Goal: Task Accomplishment & Management: Manage account settings

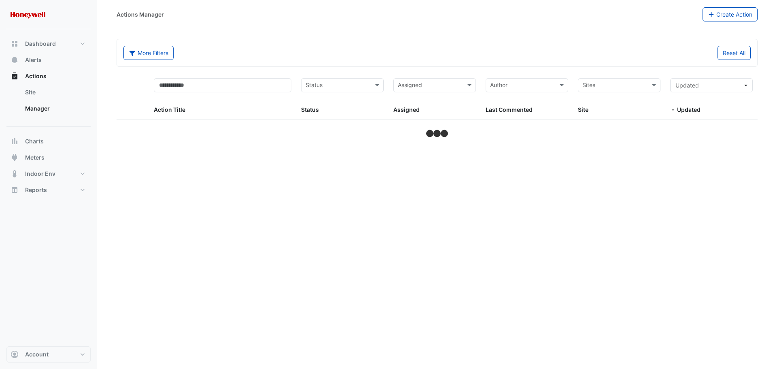
select select "**"
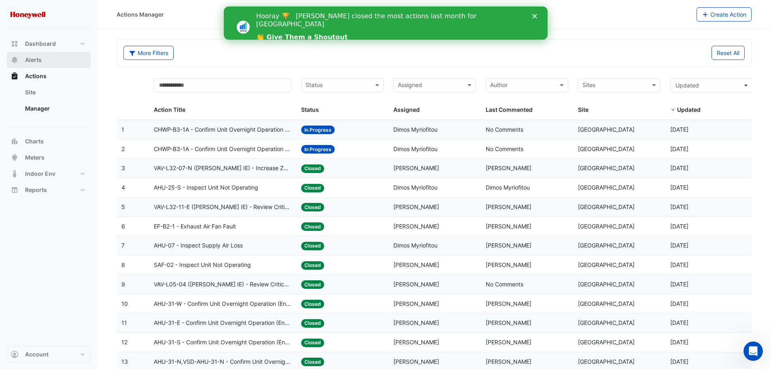
click at [34, 59] on span "Alerts" at bounding box center [33, 60] width 17 height 8
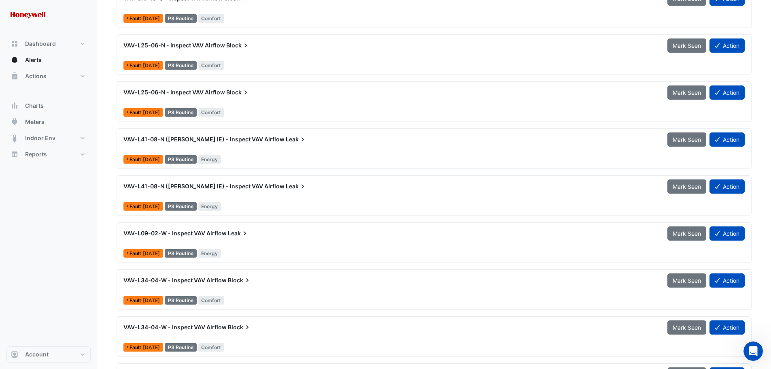
scroll to position [899, 0]
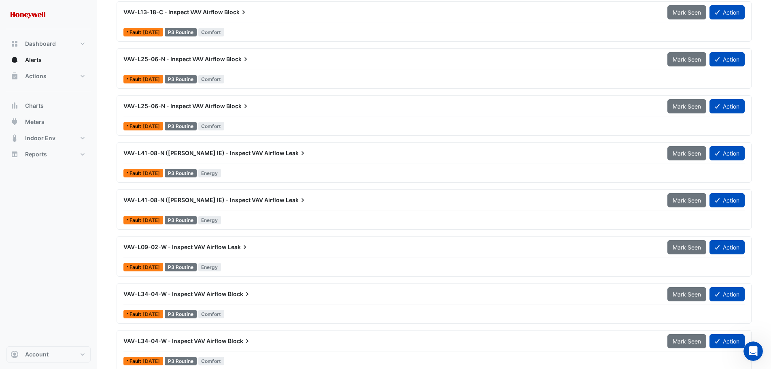
click at [144, 200] on span "VAV-L41-08-N (NABERS IE) - Inspect VAV Airflow" at bounding box center [203, 199] width 161 height 7
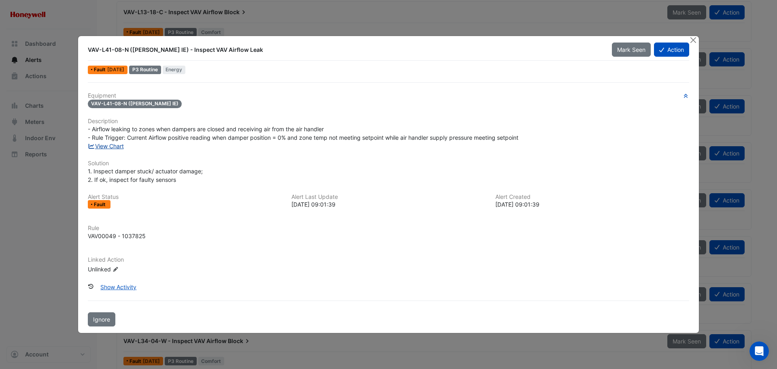
click at [107, 146] on link "View Chart" at bounding box center [106, 145] width 36 height 7
click at [693, 40] on button "Close" at bounding box center [693, 40] width 8 height 8
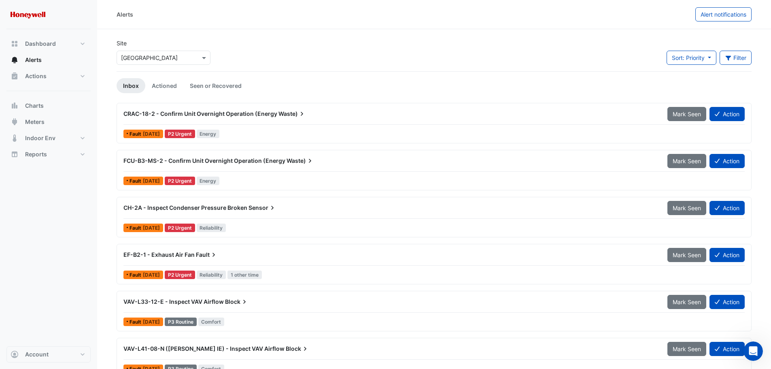
click at [181, 114] on span "CRAC-18-2 - Confirm Unit Overnight Operation (Energy" at bounding box center [200, 113] width 154 height 7
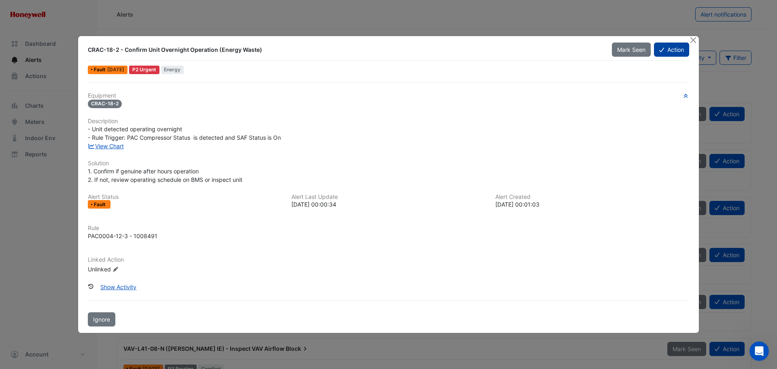
click at [672, 47] on button "Action" at bounding box center [671, 49] width 35 height 14
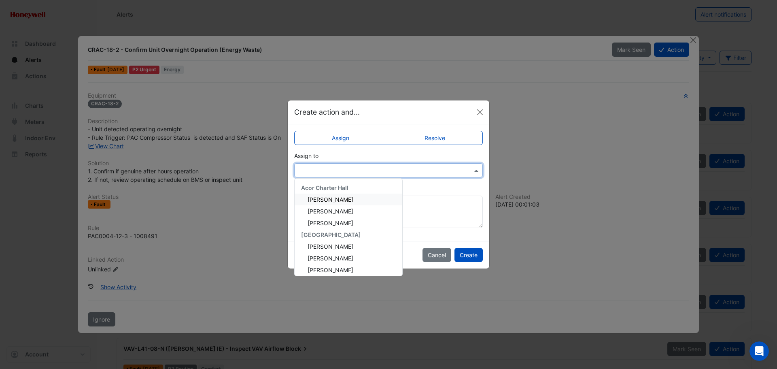
click at [316, 171] on input "text" at bounding box center [380, 170] width 163 height 8
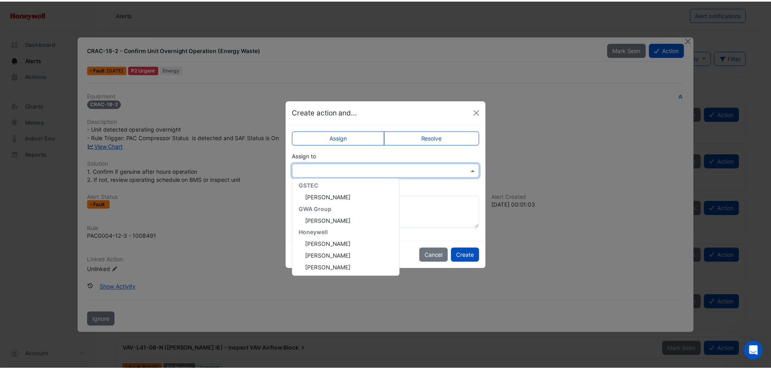
scroll to position [243, 0]
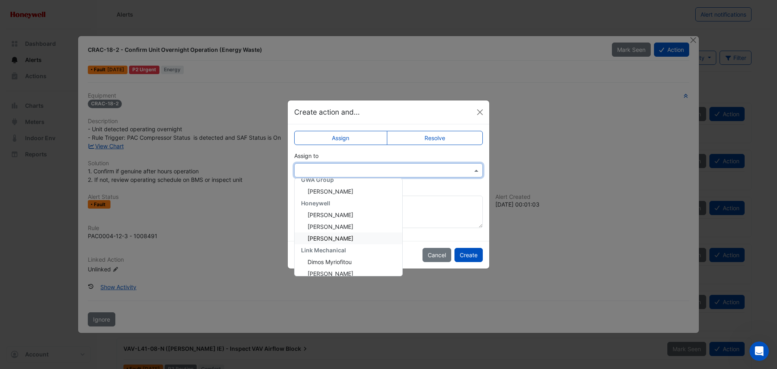
click at [329, 237] on span "Savio Ferreira" at bounding box center [331, 238] width 46 height 7
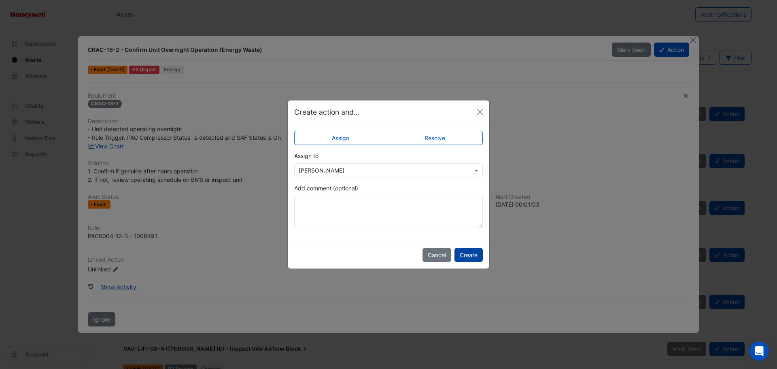
click at [471, 255] on button "Create" at bounding box center [468, 255] width 28 height 14
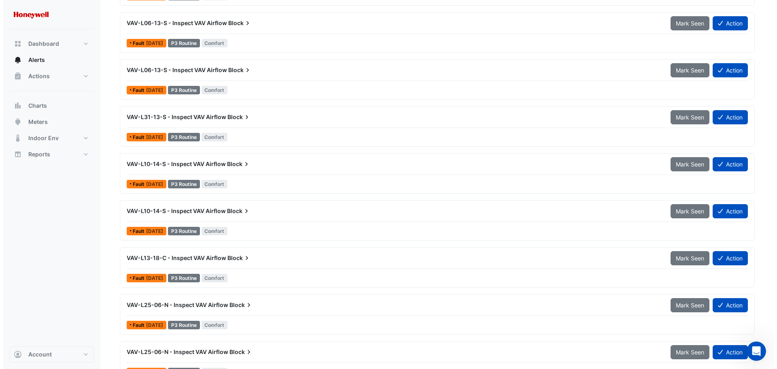
scroll to position [647, 0]
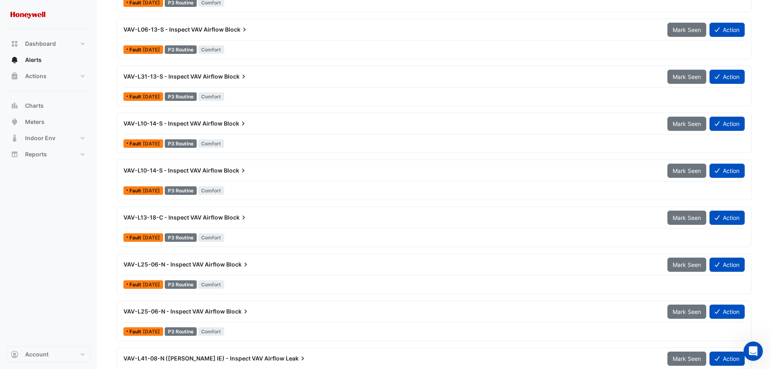
click at [166, 170] on span "VAV-L10-14-S - Inspect VAV Airflow" at bounding box center [172, 170] width 99 height 7
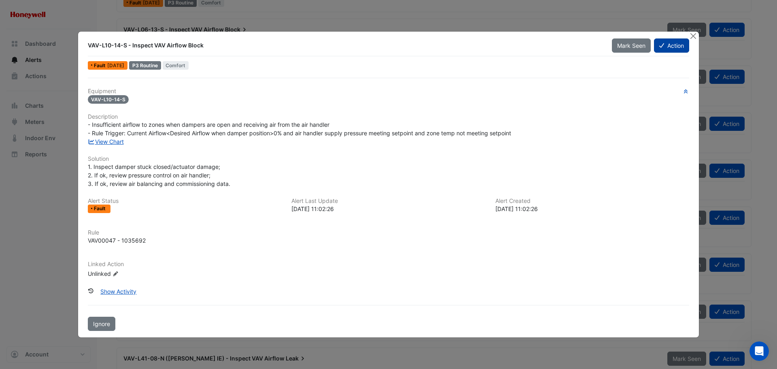
click at [674, 47] on button "Action" at bounding box center [671, 45] width 35 height 14
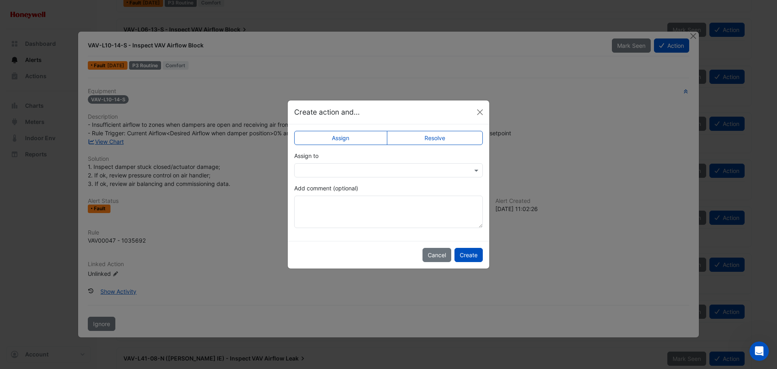
click at [350, 175] on div at bounding box center [388, 170] width 189 height 14
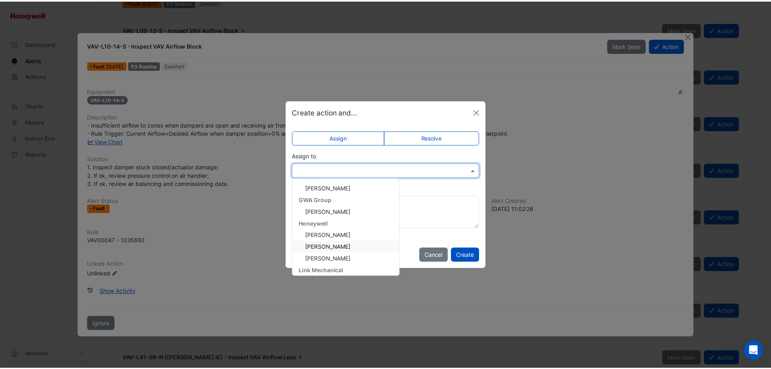
scroll to position [250, 0]
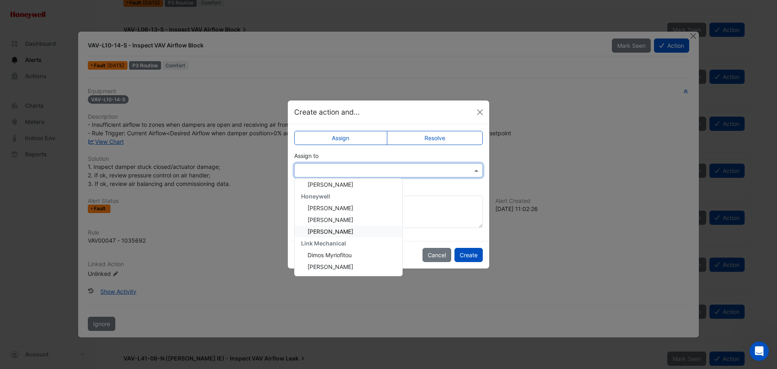
click at [356, 233] on div "Savio Ferreira" at bounding box center [349, 231] width 108 height 12
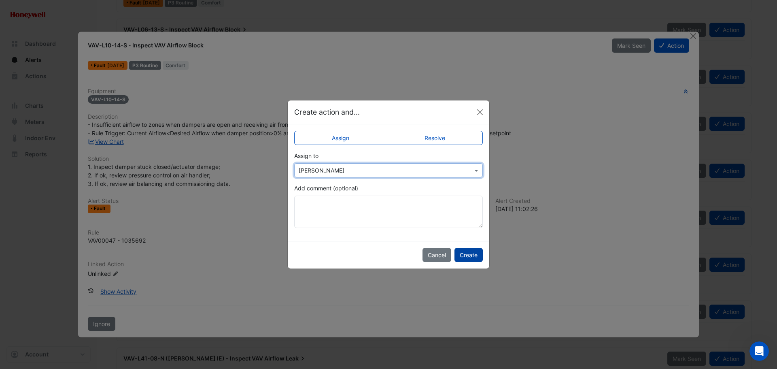
click at [469, 254] on button "Create" at bounding box center [468, 255] width 28 height 14
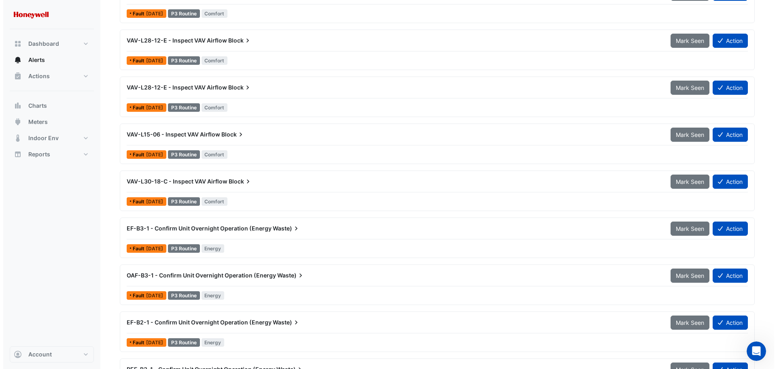
scroll to position [1578, 0]
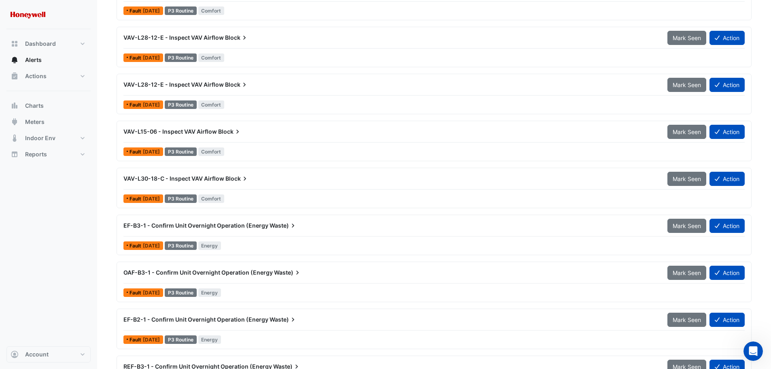
click at [160, 130] on span "VAV-L15-06 - Inspect VAV Airflow" at bounding box center [169, 131] width 93 height 7
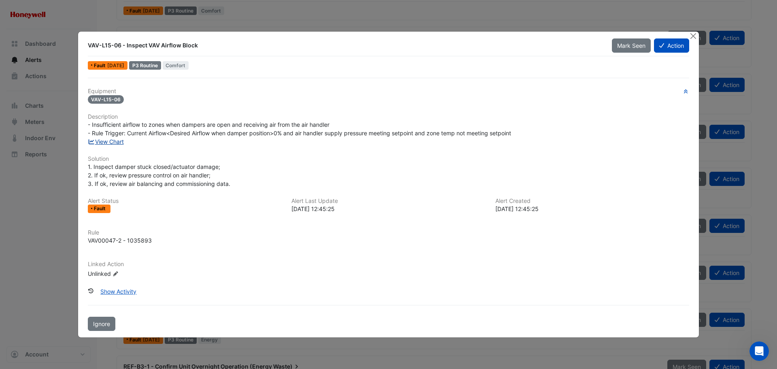
click at [104, 143] on link "View Chart" at bounding box center [106, 141] width 36 height 7
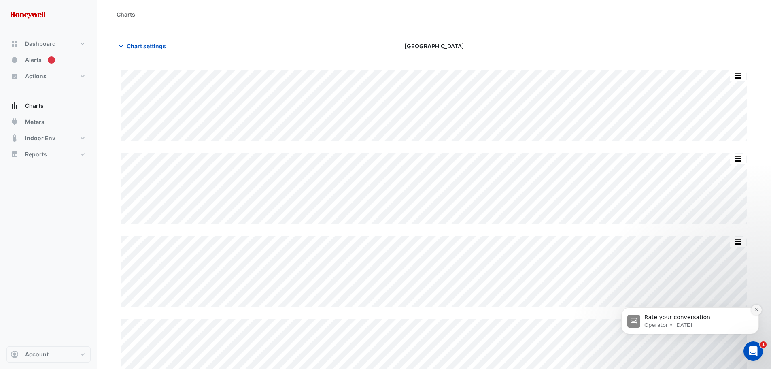
click at [757, 308] on icon "Dismiss notification" at bounding box center [756, 309] width 4 height 4
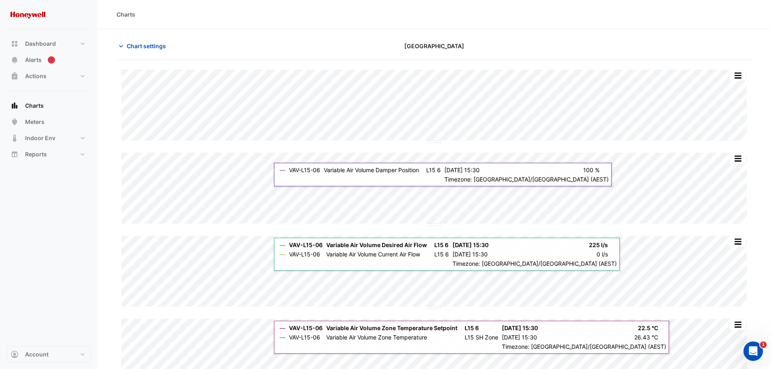
click at [356, 50] on div "[GEOGRAPHIC_DATA]" at bounding box center [434, 46] width 215 height 14
